Goal: Find specific page/section: Find specific page/section

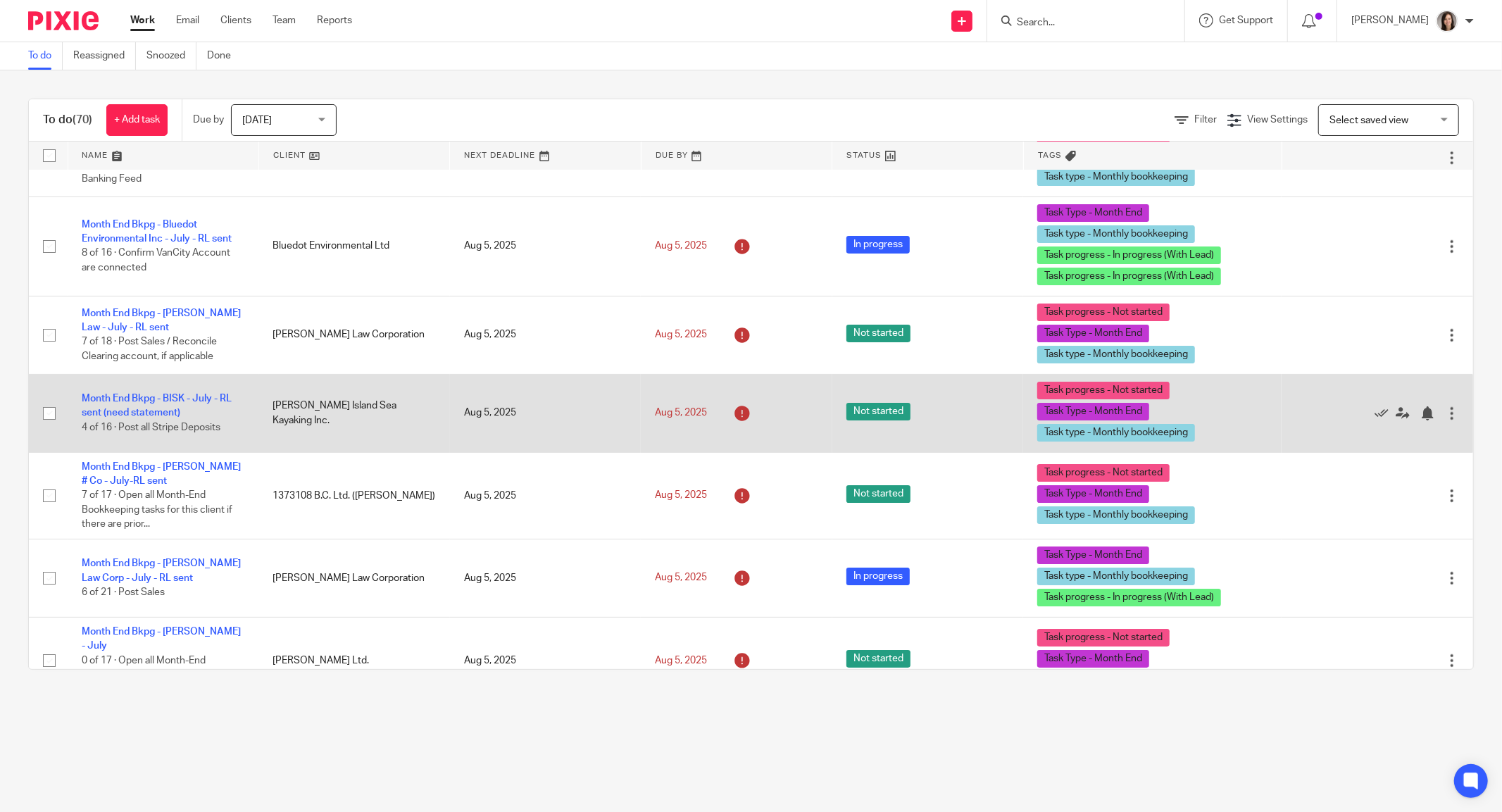
scroll to position [4156, 0]
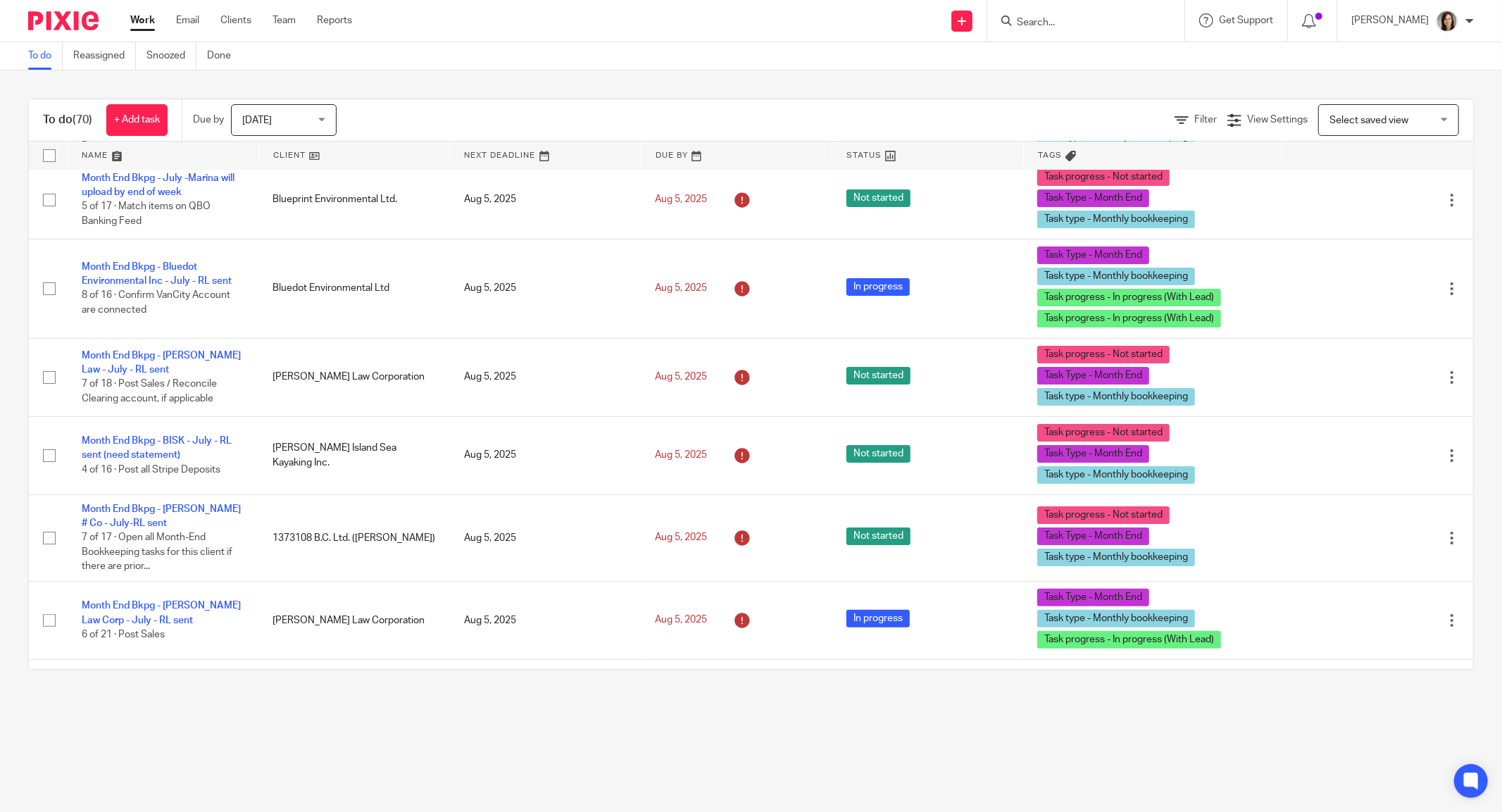
click at [1064, 14] on form at bounding box center [1090, 21] width 150 height 18
click at [1044, 28] on input "Search" at bounding box center [1078, 23] width 127 height 13
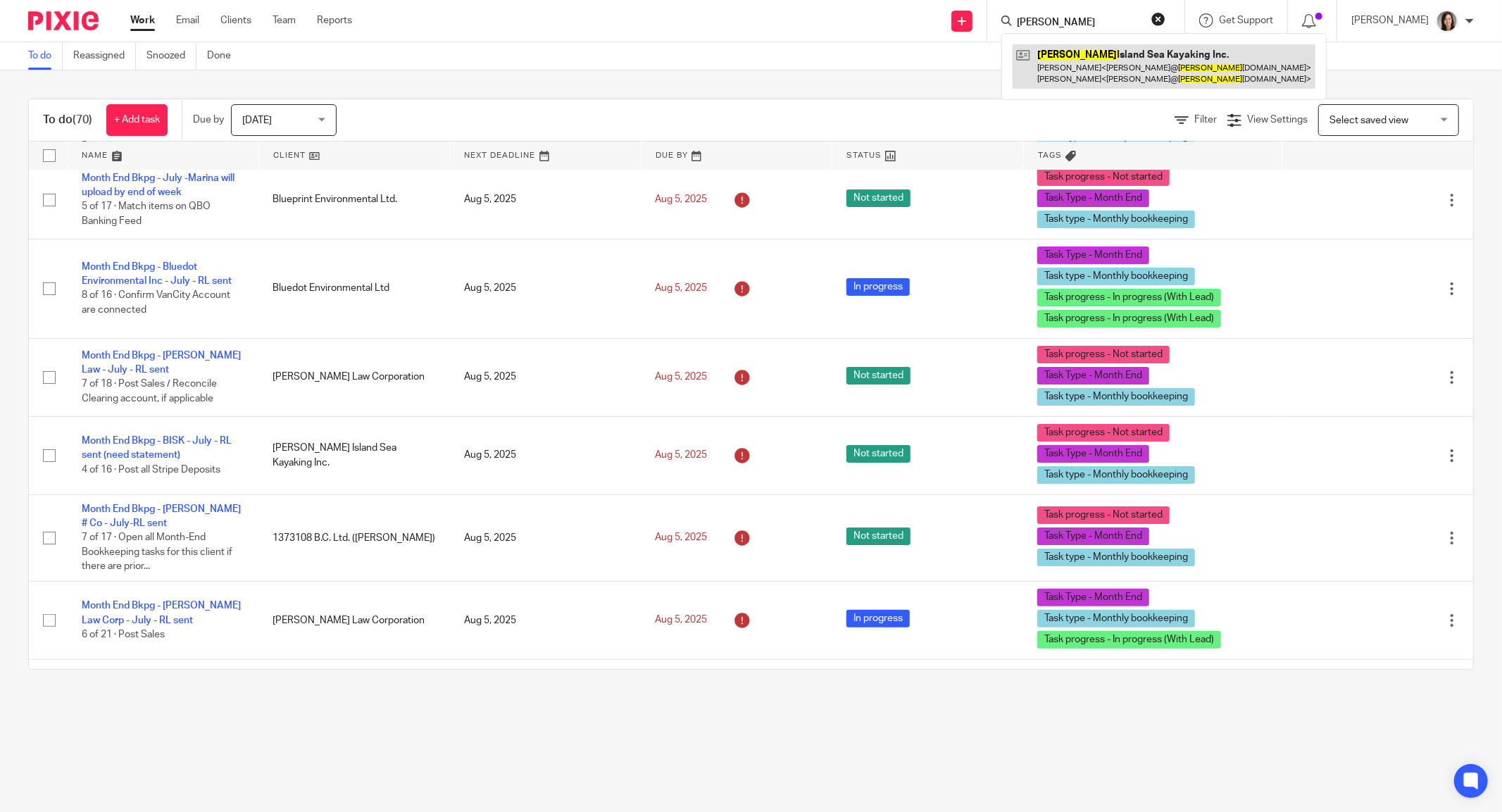
type input "[PERSON_NAME]"
click at [1083, 57] on link at bounding box center [1164, 65] width 303 height 43
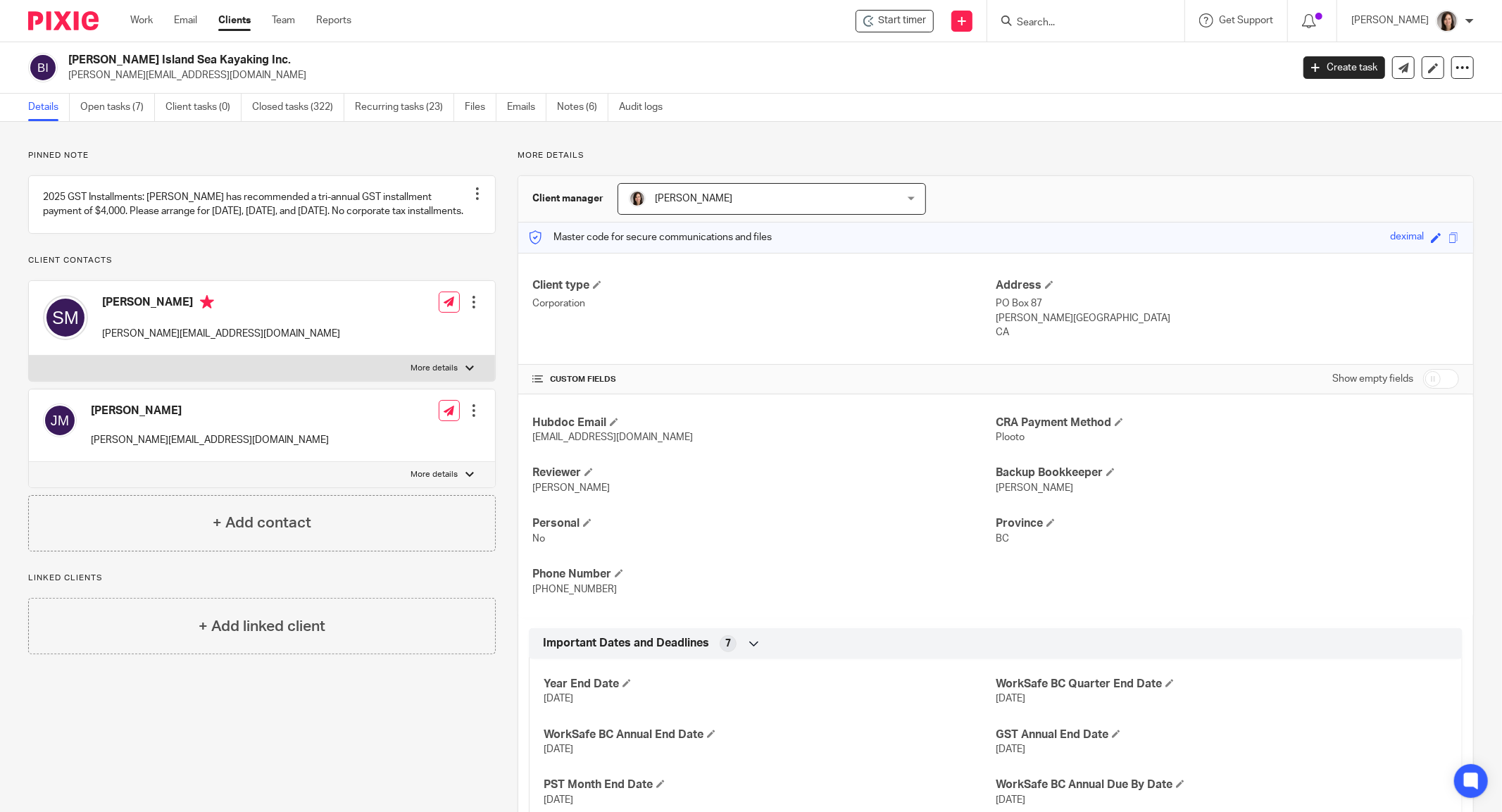
click at [79, 105] on ul "Details Open tasks (7) Client tasks (0) Closed tasks (322) Recurring tasks (23)…" at bounding box center [355, 107] width 655 height 27
click at [100, 105] on link "Open tasks (7)" at bounding box center [117, 107] width 74 height 27
